Goal: Entertainment & Leisure: Consume media (video, audio)

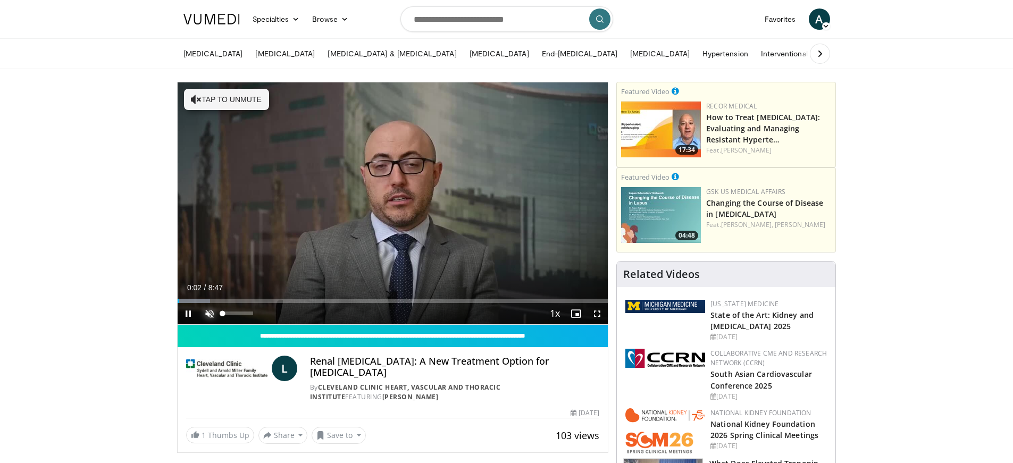
click at [210, 311] on span "Video Player" at bounding box center [209, 313] width 21 height 21
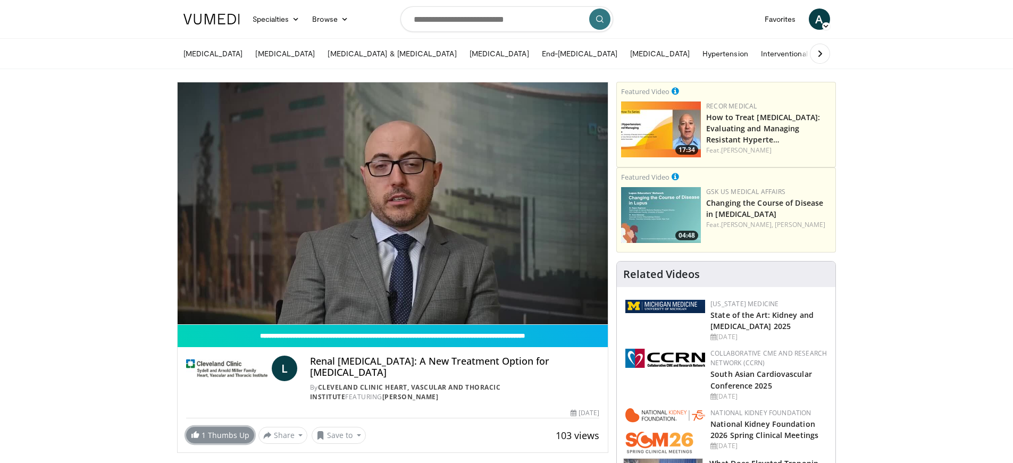
click at [217, 427] on link "1 Thumbs Up" at bounding box center [220, 435] width 68 height 16
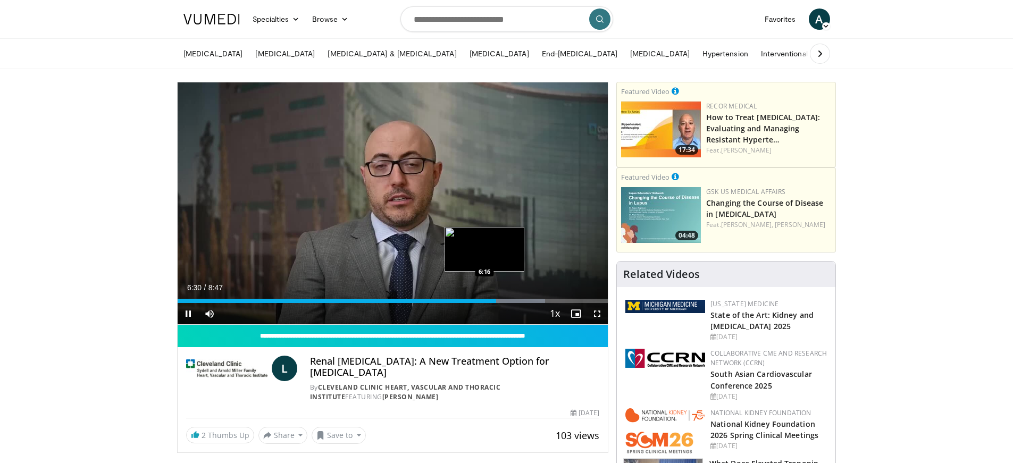
click at [484, 302] on div "6:30" at bounding box center [337, 301] width 319 height 4
click at [474, 301] on div "6:23" at bounding box center [326, 301] width 297 height 4
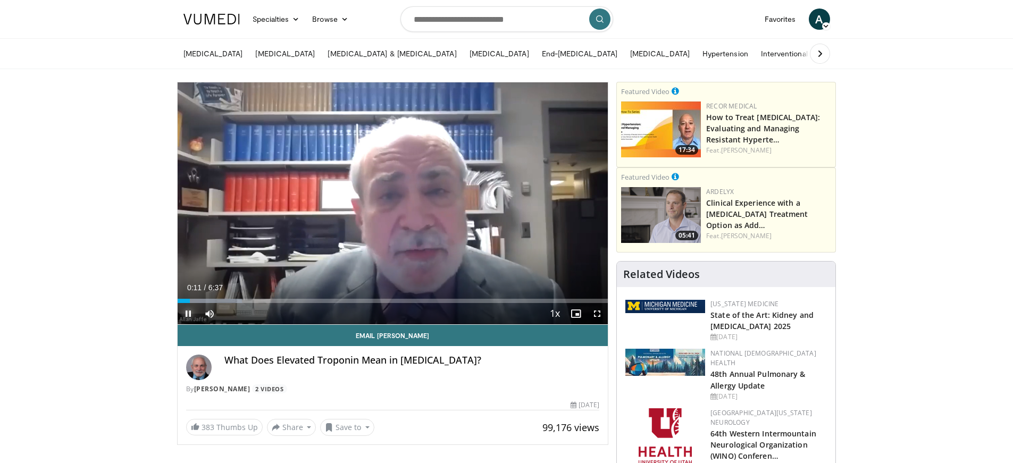
click at [189, 309] on span "Video Player" at bounding box center [188, 313] width 21 height 21
